Goal: Information Seeking & Learning: Learn about a topic

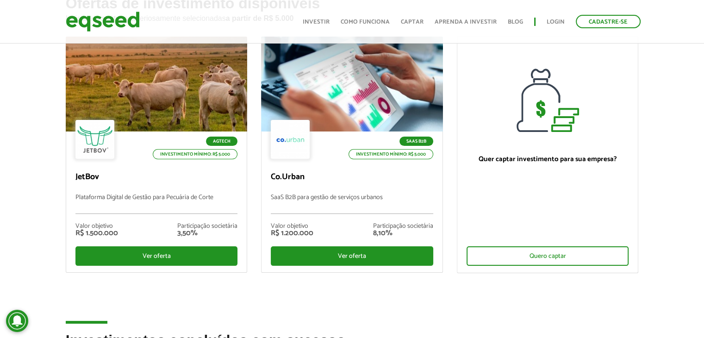
scroll to position [93, 0]
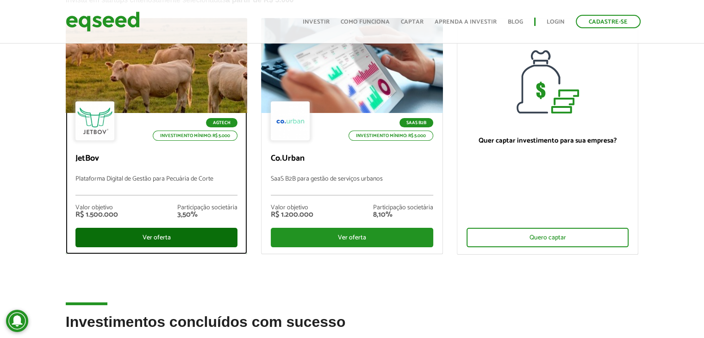
click at [161, 236] on div "Ver oferta" at bounding box center [156, 237] width 162 height 19
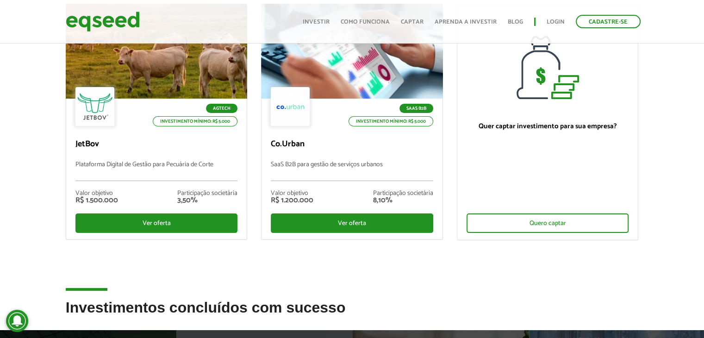
scroll to position [108, 0]
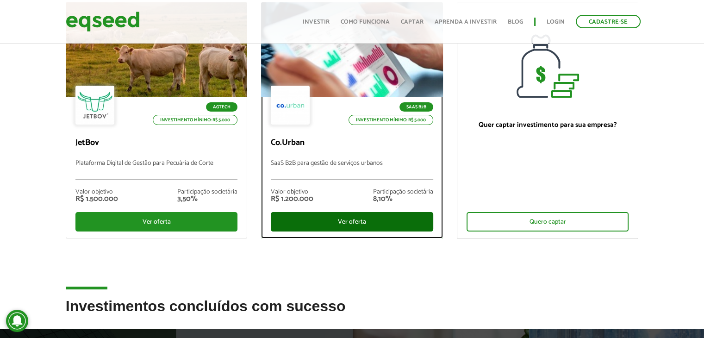
click at [325, 219] on div "Ver oferta" at bounding box center [352, 221] width 162 height 19
